Goal: Navigation & Orientation: Find specific page/section

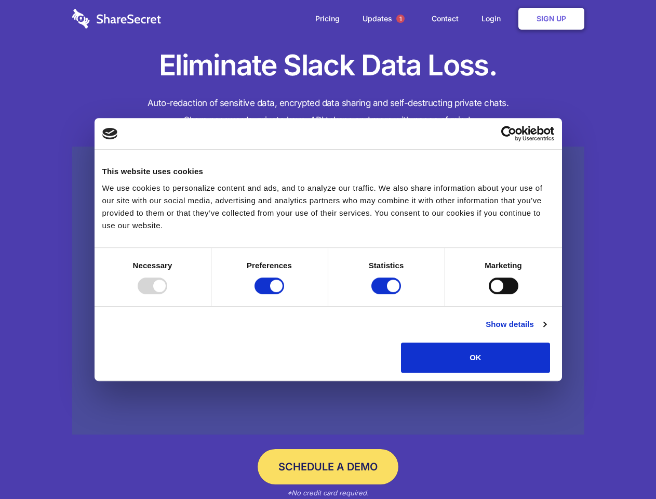
click at [167, 294] on div at bounding box center [153, 285] width 30 height 17
click at [284, 294] on input "Preferences" at bounding box center [269, 285] width 30 height 17
checkbox input "false"
click at [387, 294] on input "Statistics" at bounding box center [386, 285] width 30 height 17
checkbox input "false"
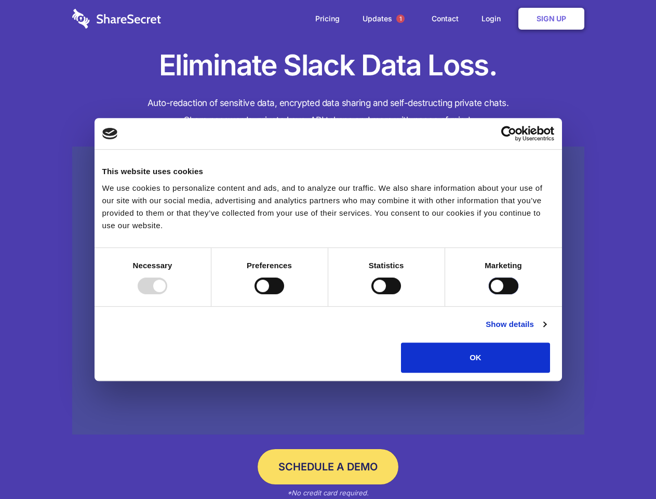
click at [489, 294] on input "Marketing" at bounding box center [504, 285] width 30 height 17
checkbox input "true"
click at [546, 330] on link "Show details" at bounding box center [516, 324] width 60 height 12
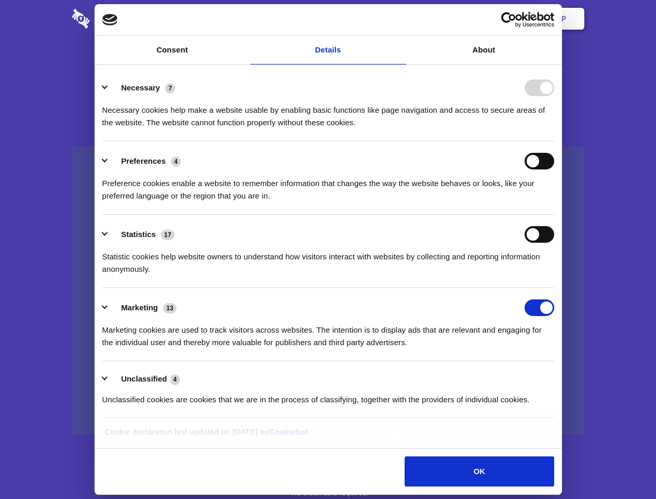
click at [554, 141] on li "Necessary 7 Necessary cookies help make a website usable by enabling basic func…" at bounding box center [328, 104] width 452 height 73
click at [400, 19] on span "1" at bounding box center [400, 19] width 8 height 8
